Goal: Contribute content

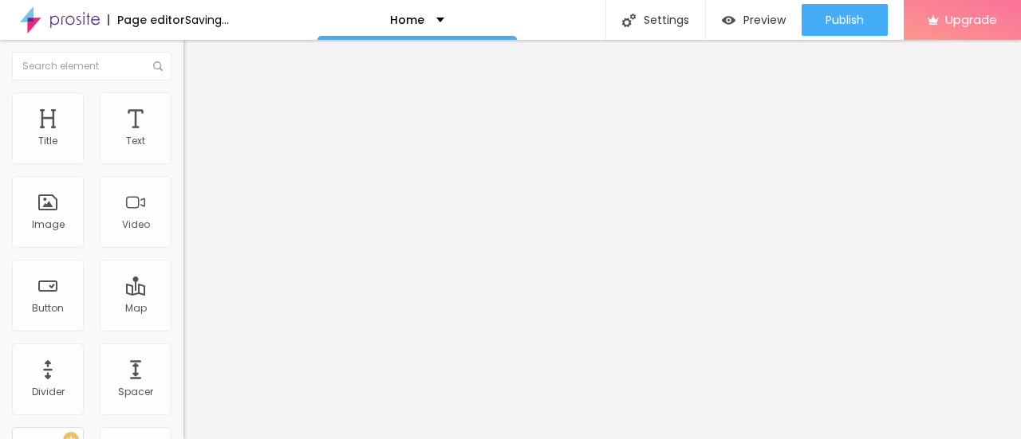
click at [183, 137] on span "Change image" at bounding box center [225, 131] width 85 height 14
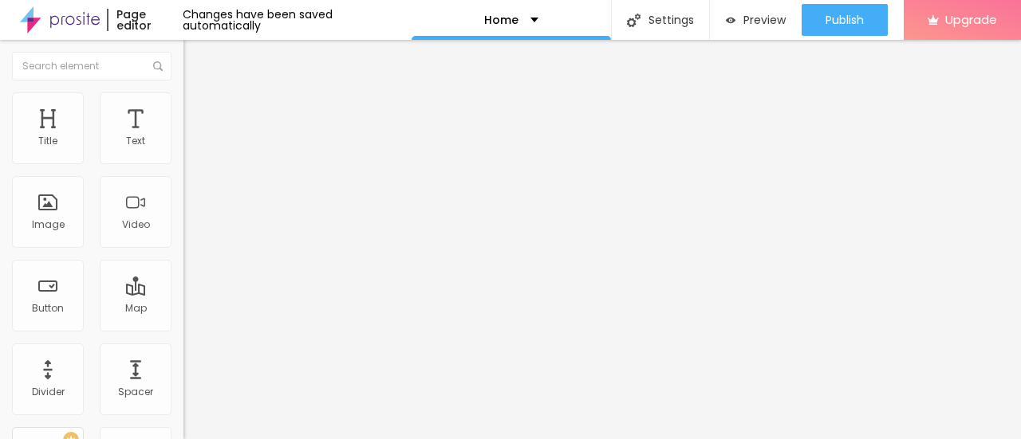
click at [183, 150] on input "Click me" at bounding box center [278, 142] width 191 height 16
paste input "Book Now👉8828385899"
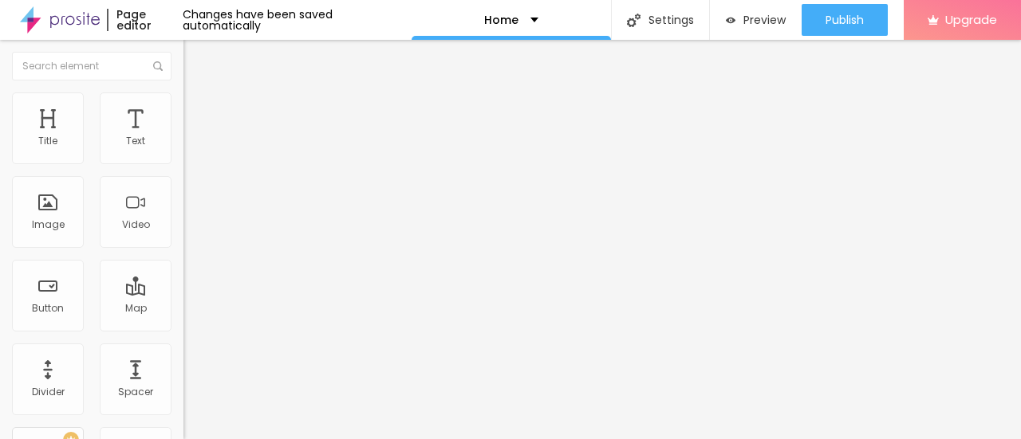
type input "Book Now👉8828385899"
click at [183, 325] on input "https://" at bounding box center [278, 321] width 191 height 16
paste input "[DOMAIN_NAME][URL]"
type input "[URL][DOMAIN_NAME]"
click at [183, 137] on span "Add image" at bounding box center [215, 131] width 65 height 14
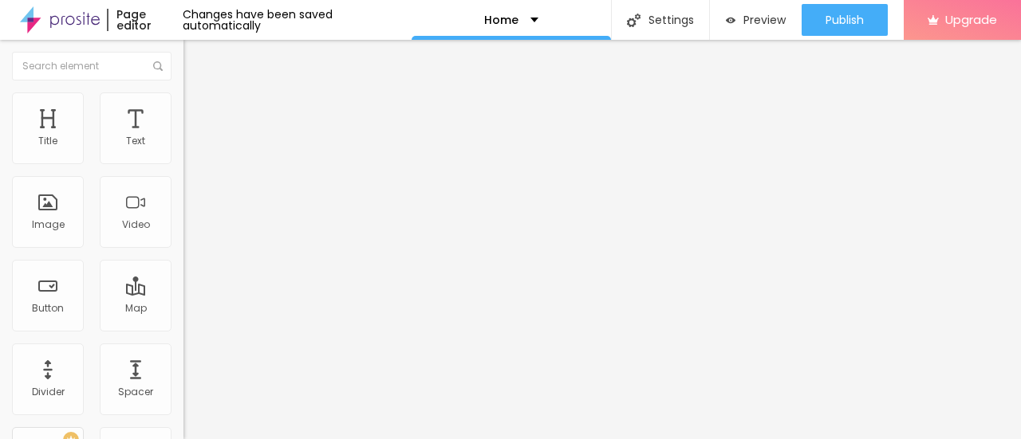
click at [72, 21] on img at bounding box center [60, 20] width 80 height 40
